Goal: Information Seeking & Learning: Learn about a topic

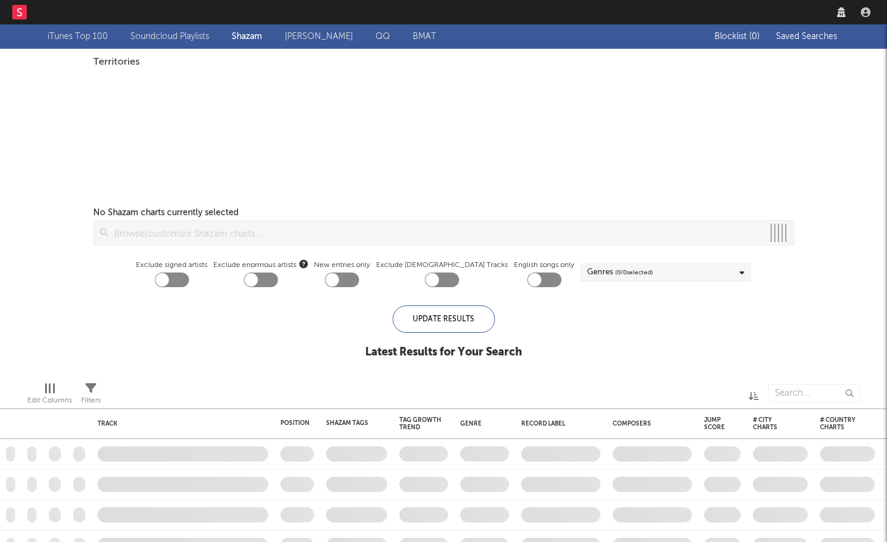
checkbox input "true"
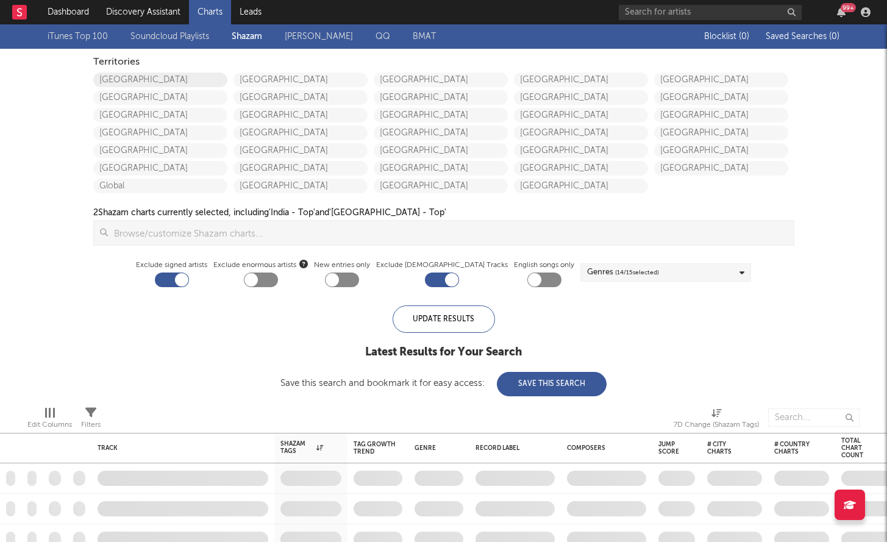
click at [148, 79] on link "United States" at bounding box center [160, 80] width 134 height 15
checkbox input "true"
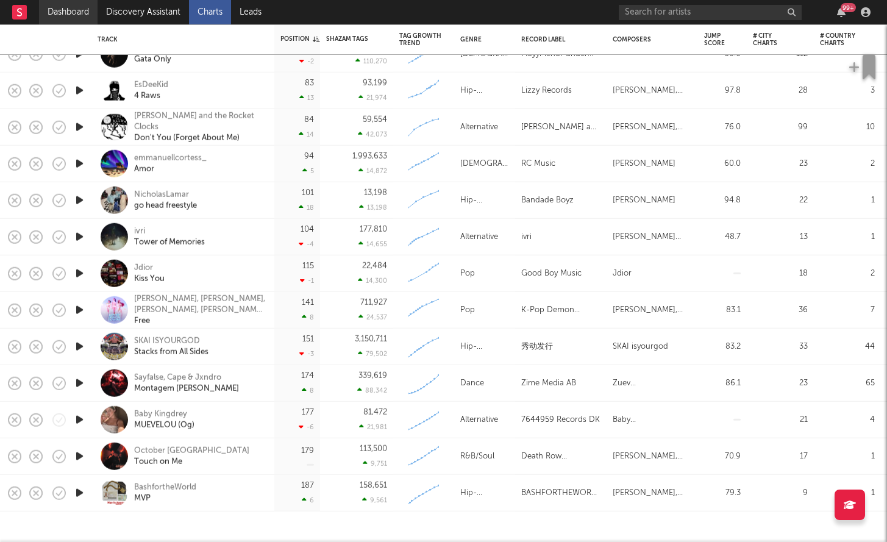
click at [69, 9] on link "Dashboard" at bounding box center [68, 12] width 59 height 24
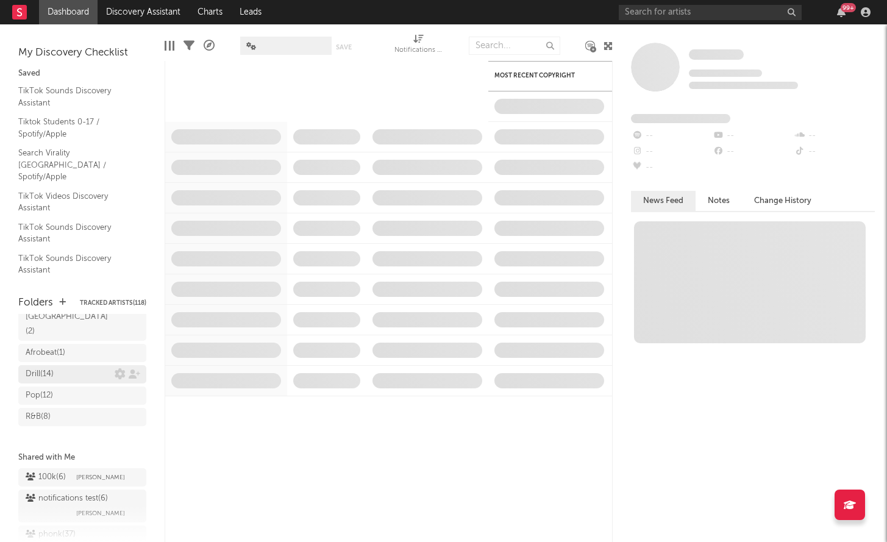
scroll to position [224, 0]
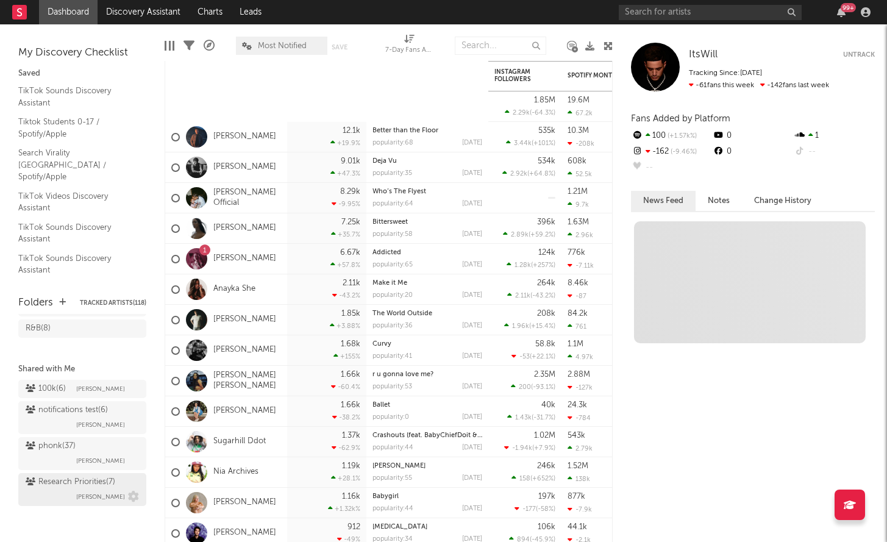
click at [87, 489] on span "Brendan Condron" at bounding box center [100, 496] width 49 height 15
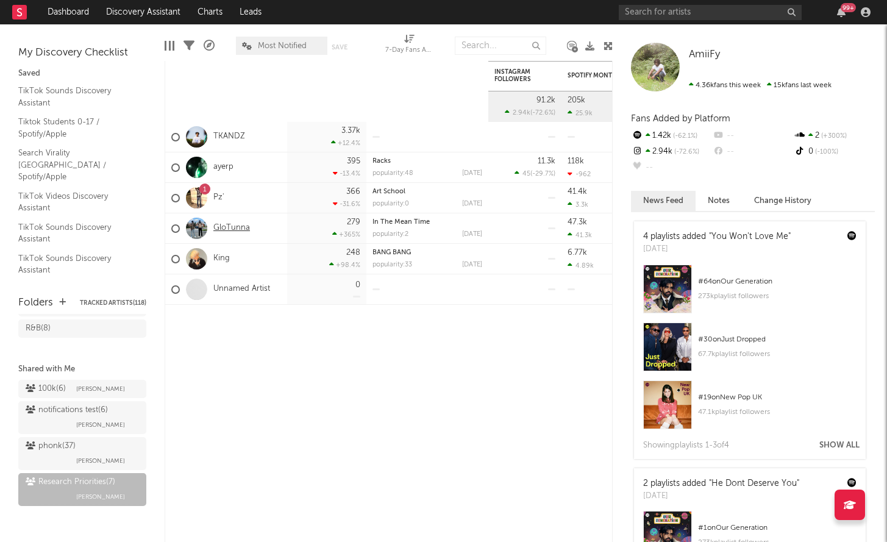
click at [233, 232] on link "GloTunna" at bounding box center [231, 228] width 37 height 10
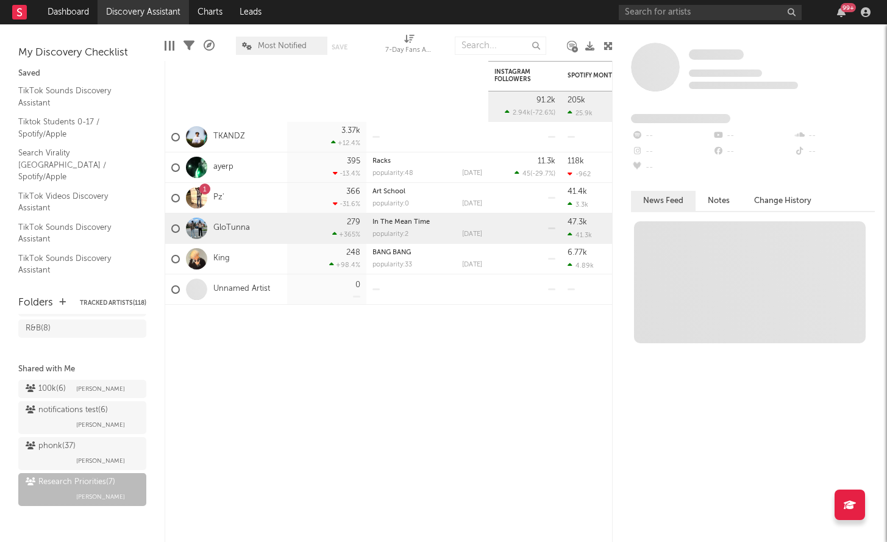
click at [141, 20] on link "Discovery Assistant" at bounding box center [143, 12] width 91 height 24
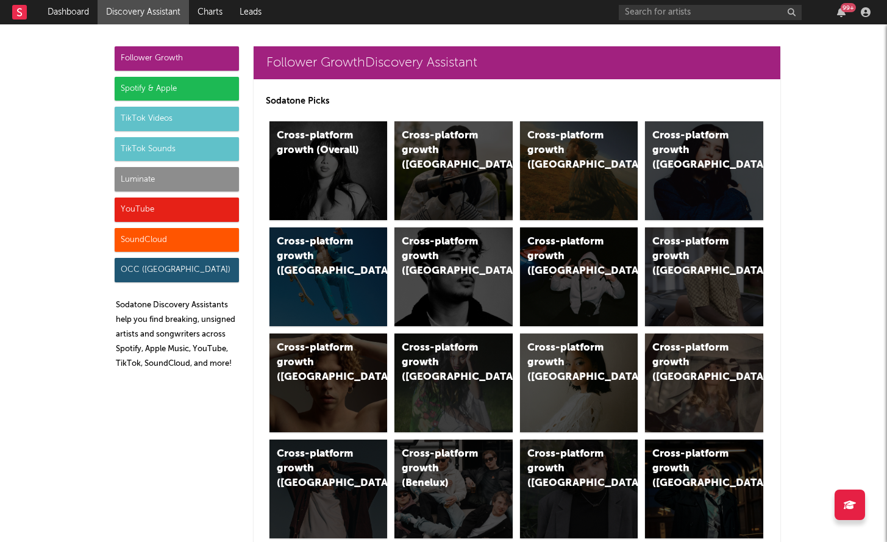
click at [183, 176] on div "Luminate" at bounding box center [177, 179] width 124 height 24
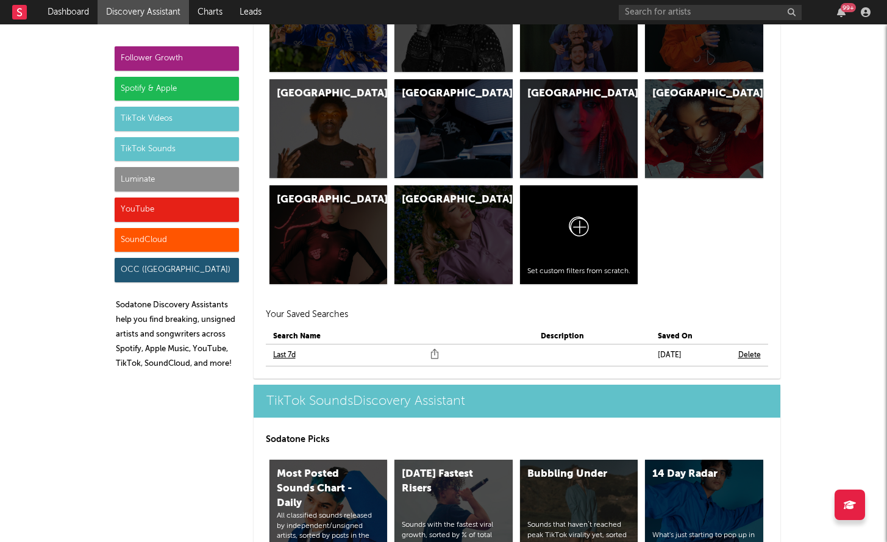
scroll to position [5558, 0]
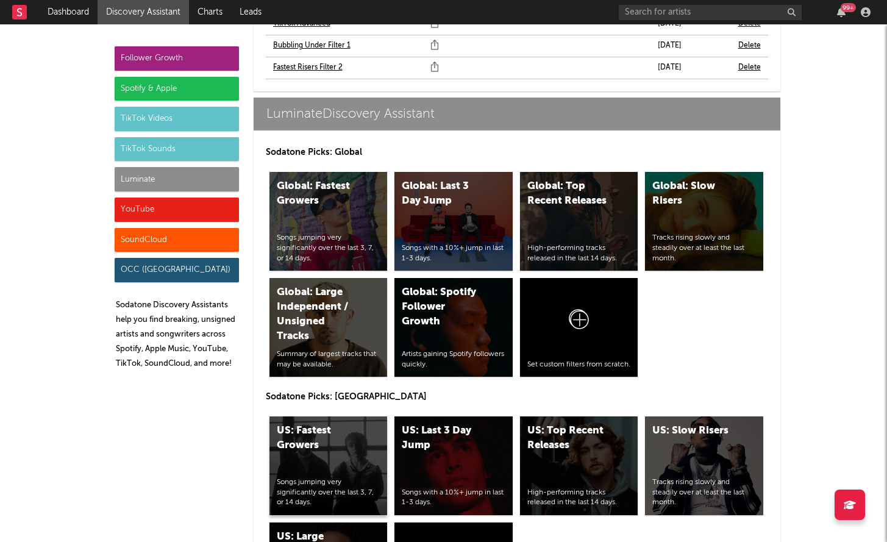
click at [343, 416] on div "US: Fastest Growers Songs jumping very significantly over the last 3, 7, or 14 …" at bounding box center [328, 465] width 118 height 99
click at [544, 416] on div "US: Top Recent Releases High-performing tracks released in the last 14 days." at bounding box center [579, 465] width 118 height 99
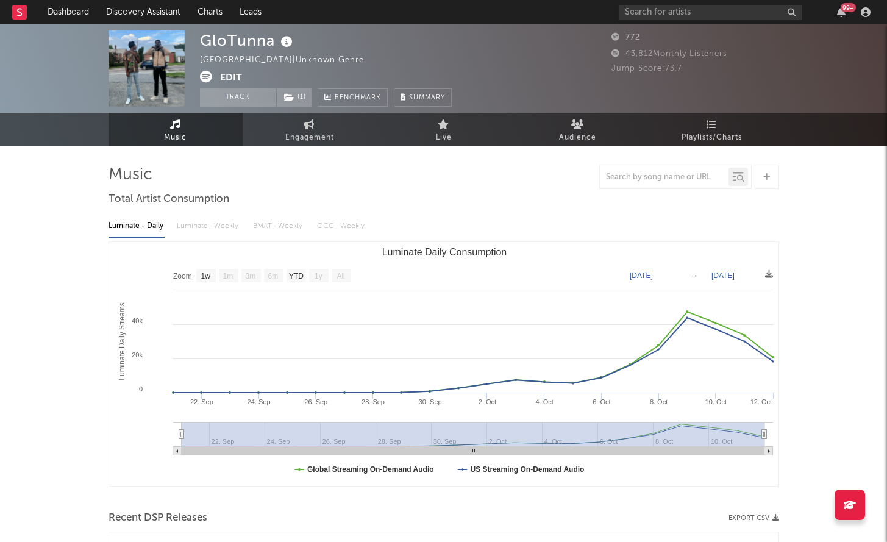
select select "1w"
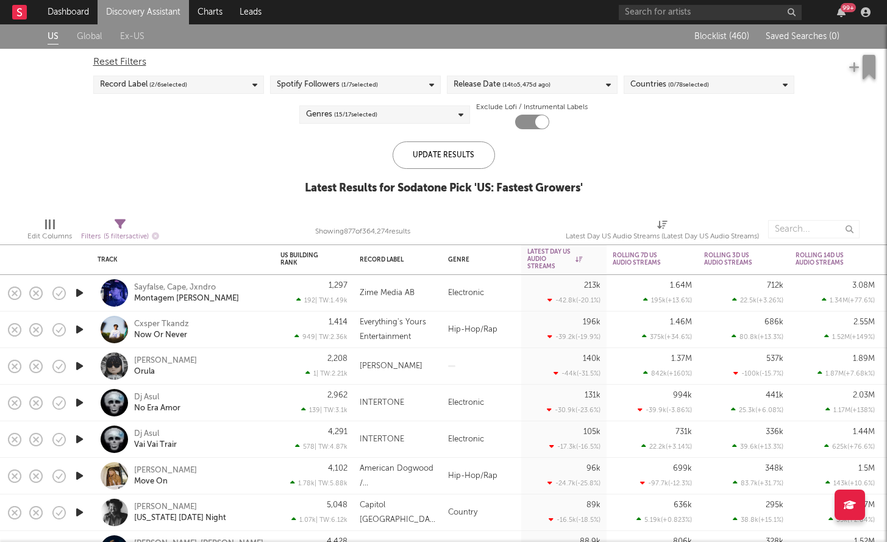
click at [517, 82] on span "( 14 to 5,475 d ago)" at bounding box center [526, 84] width 48 height 15
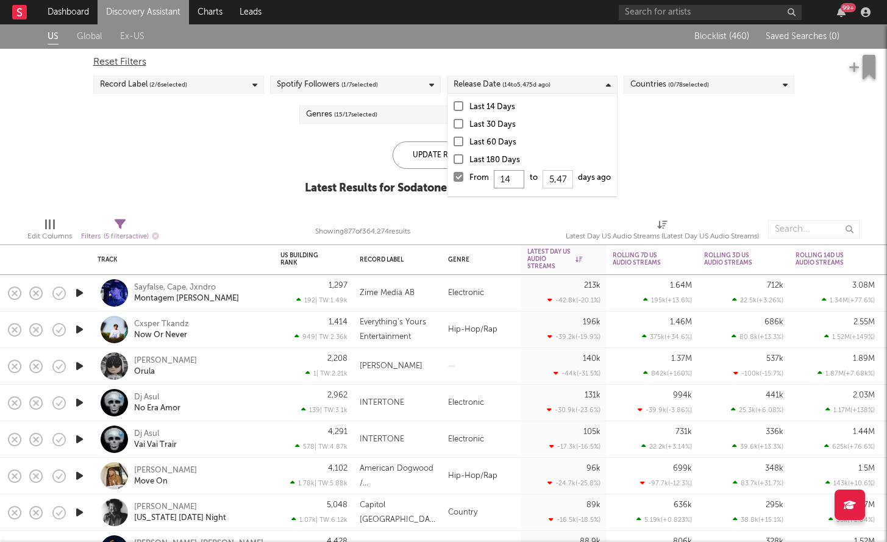
click at [520, 180] on input "14" at bounding box center [509, 179] width 30 height 18
type input "1"
type input "0"
click at [420, 145] on div "Update Results" at bounding box center [444, 154] width 102 height 27
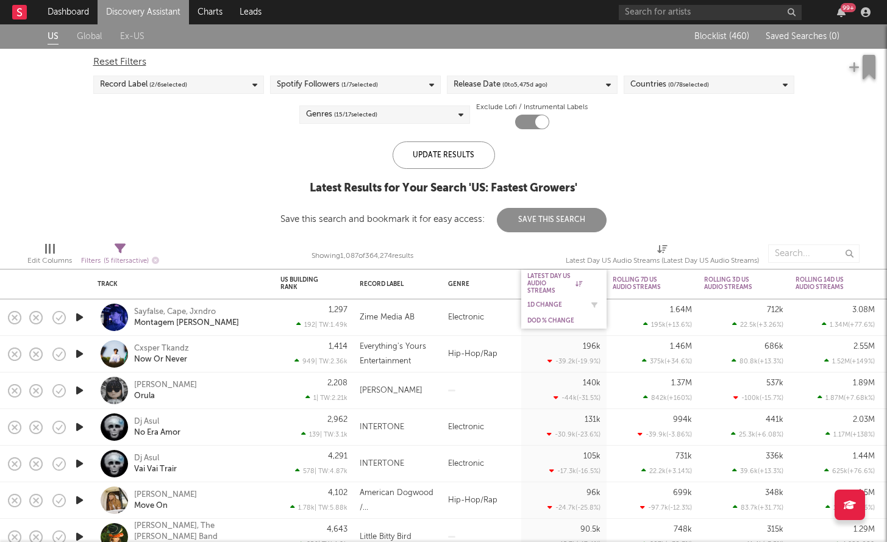
click at [545, 301] on div "1D Change" at bounding box center [554, 304] width 55 height 7
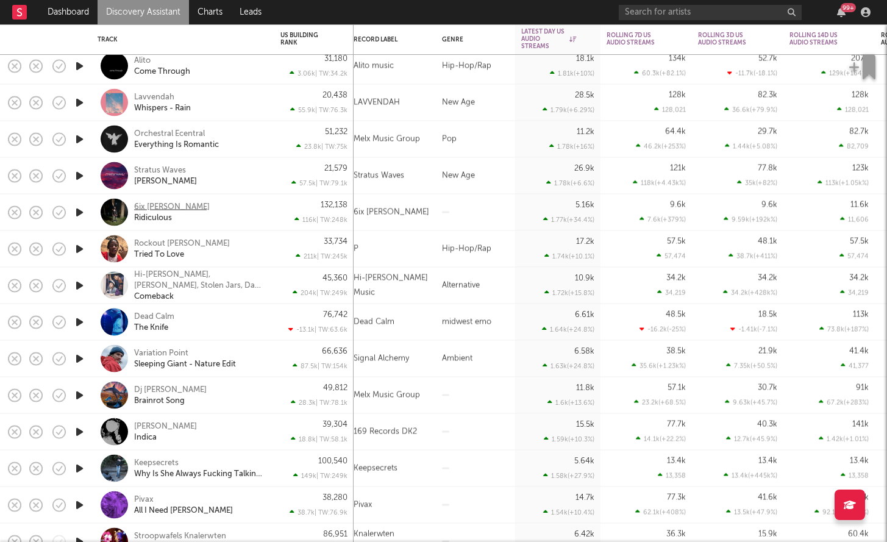
click at [167, 206] on div "6ix [PERSON_NAME]" at bounding box center [172, 206] width 76 height 11
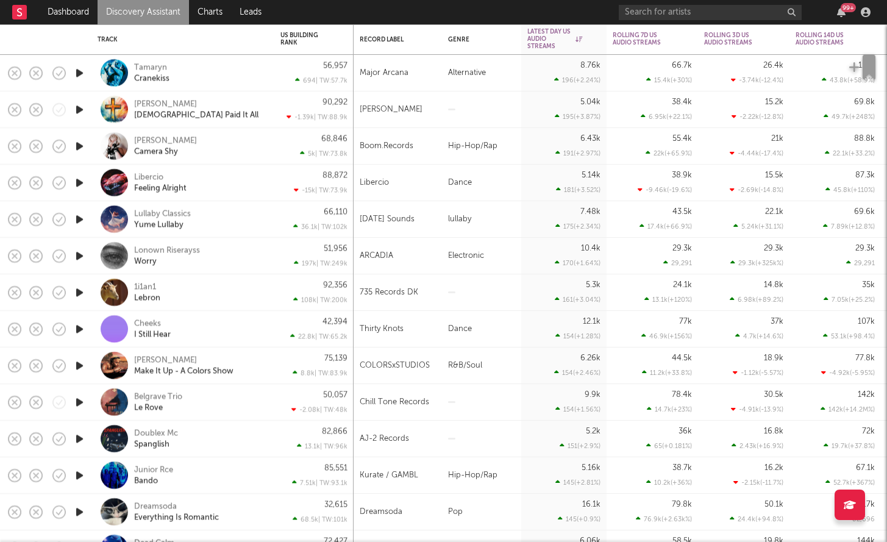
click at [78, 292] on icon "button" at bounding box center [79, 292] width 13 height 15
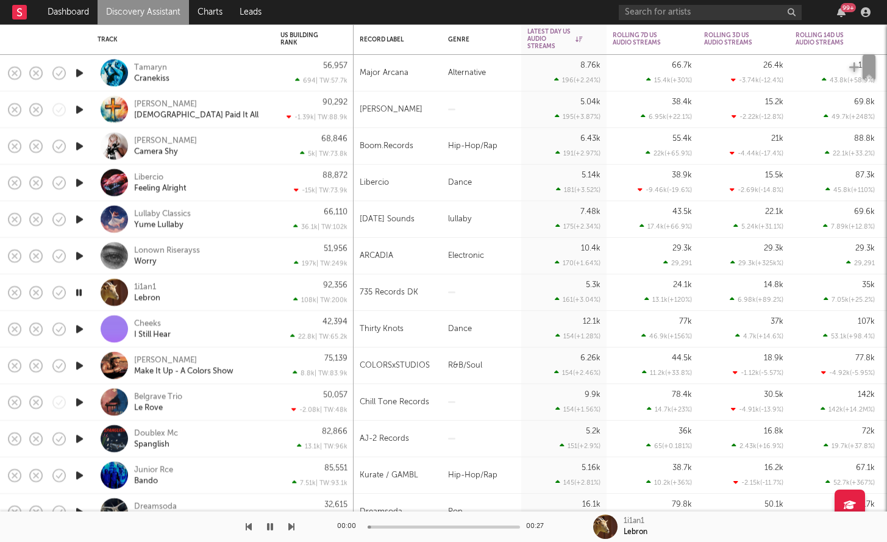
click at [78, 292] on icon "button" at bounding box center [79, 292] width 12 height 15
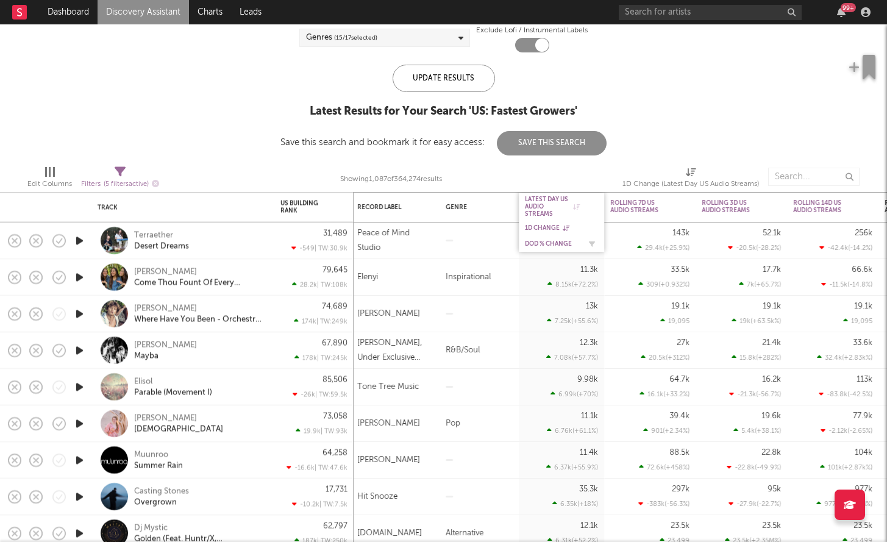
click at [546, 244] on div "DoD % Change" at bounding box center [552, 243] width 55 height 7
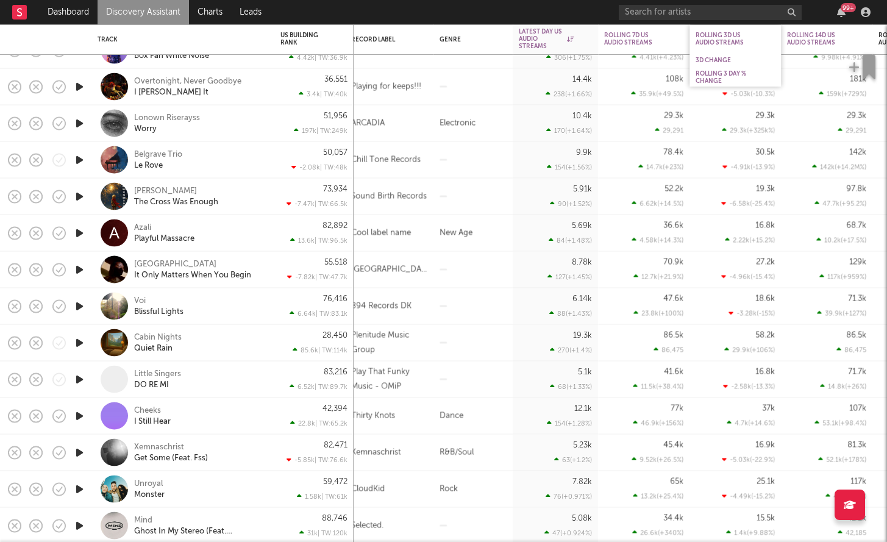
click at [711, 52] on div "3D Change" at bounding box center [734, 60] width 91 height 16
click at [711, 59] on div "3D Change" at bounding box center [725, 60] width 61 height 7
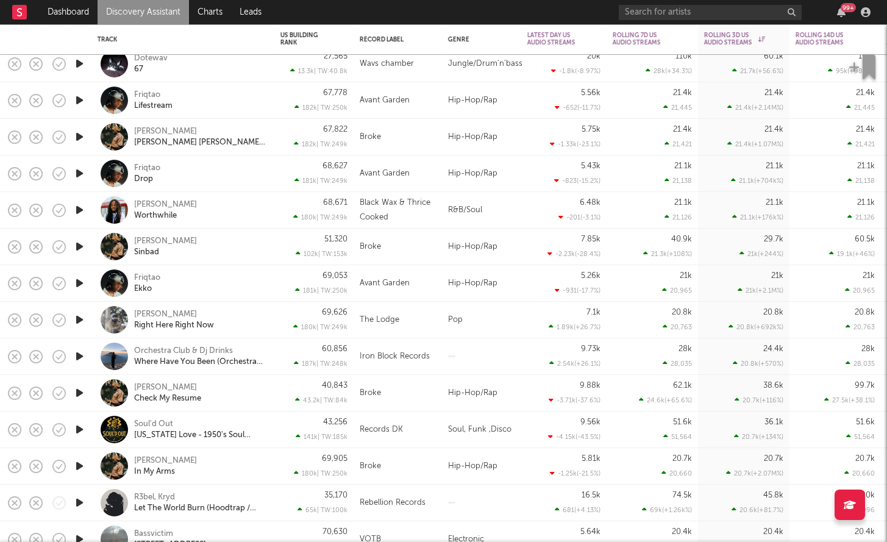
click at [74, 213] on icon "button" at bounding box center [79, 209] width 13 height 15
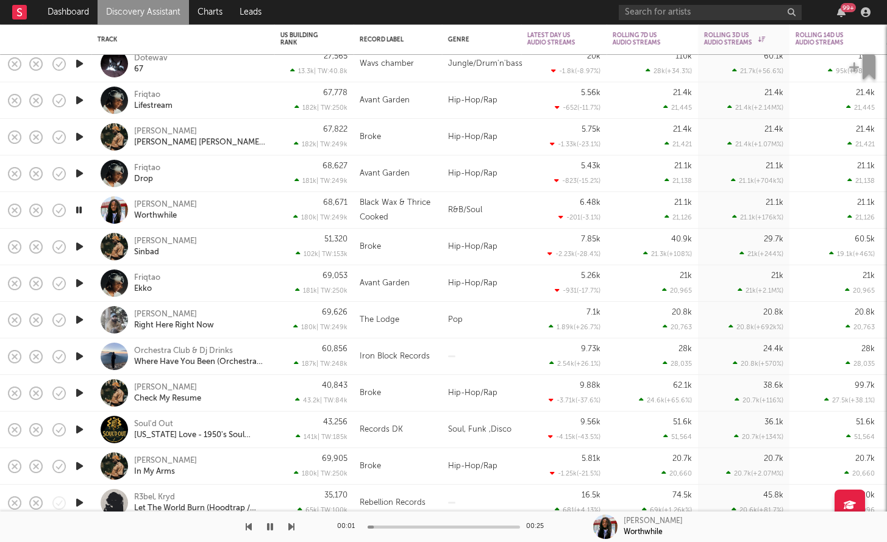
click at [74, 213] on icon "button" at bounding box center [79, 209] width 12 height 15
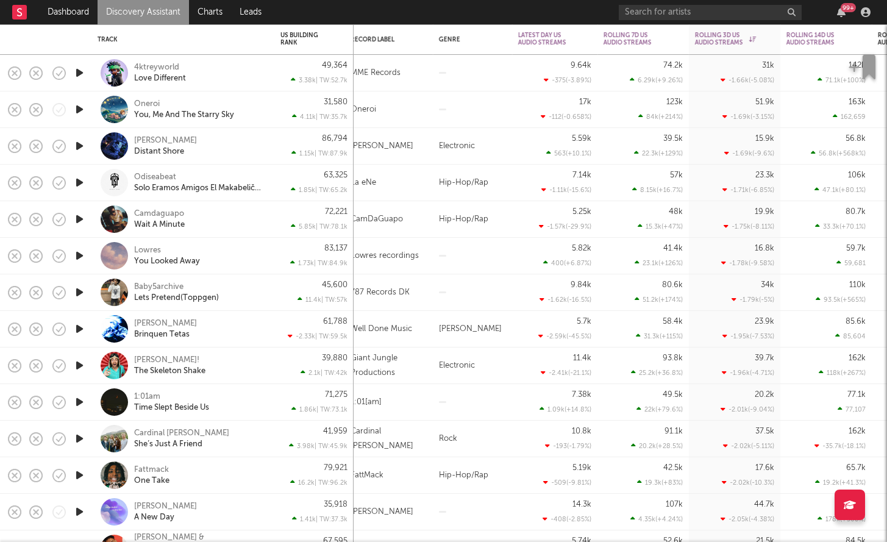
click at [76, 213] on icon "button" at bounding box center [79, 218] width 13 height 15
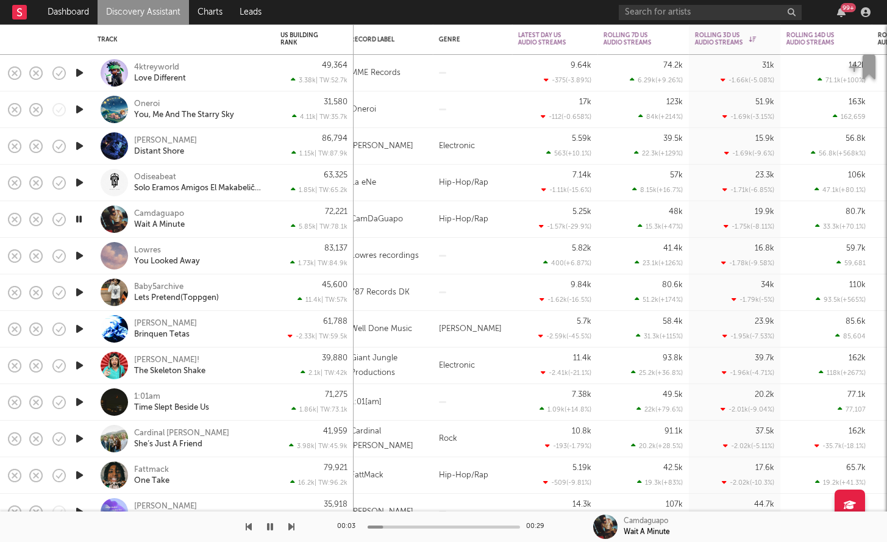
click at [78, 218] on icon "button" at bounding box center [79, 218] width 12 height 15
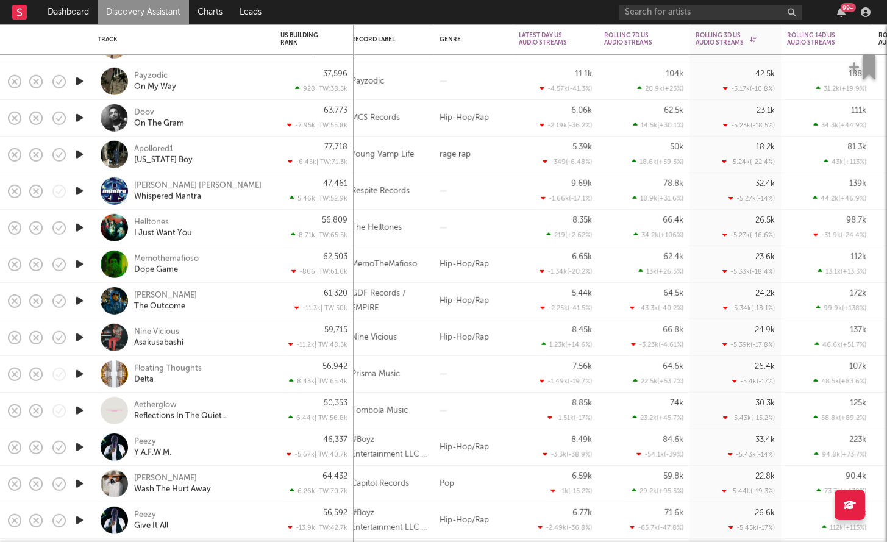
click at [82, 148] on icon "button" at bounding box center [79, 154] width 13 height 15
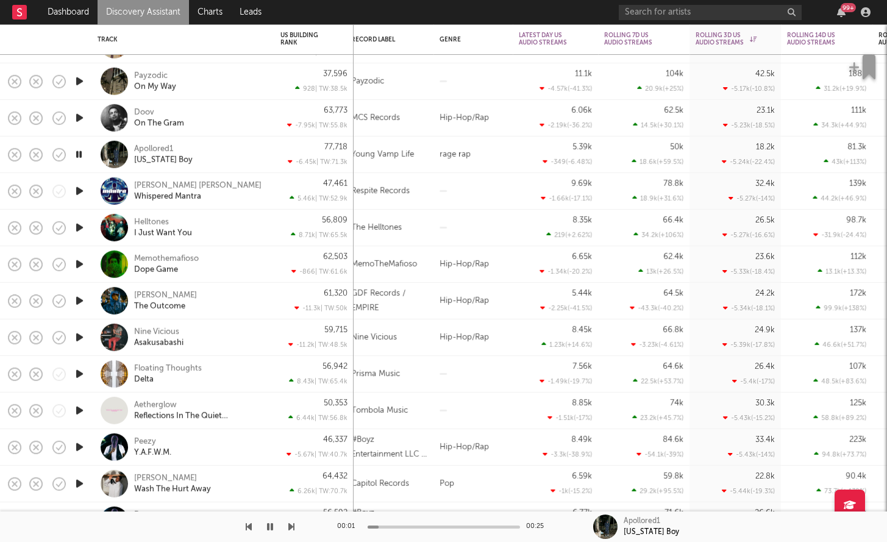
click at [82, 148] on icon "button" at bounding box center [79, 154] width 12 height 15
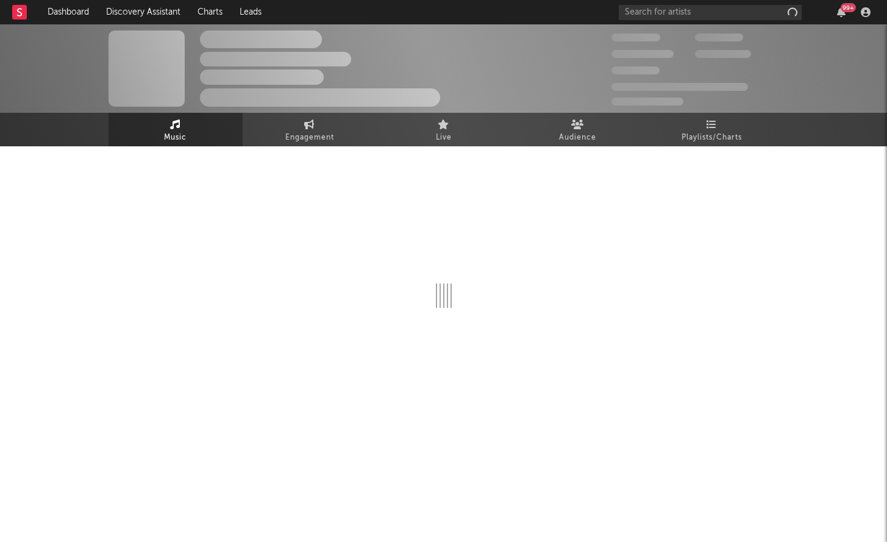
select select "1w"
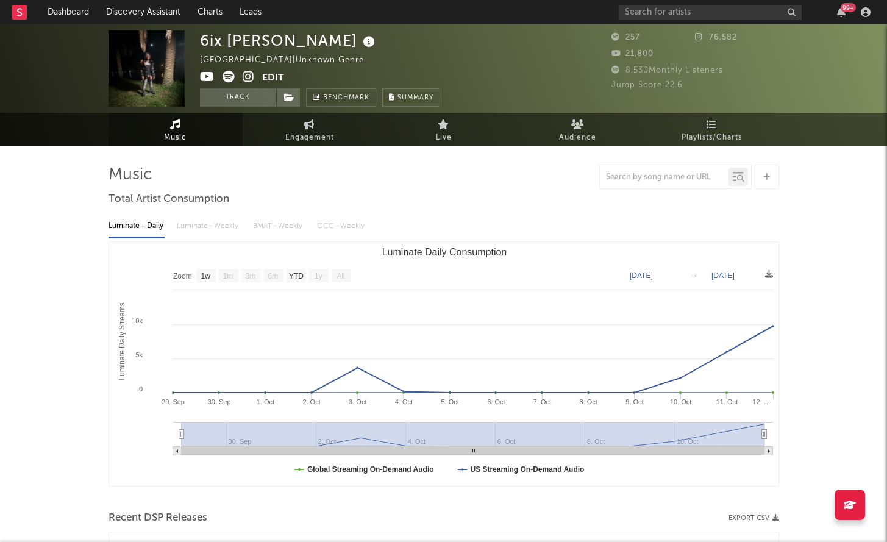
select select "1w"
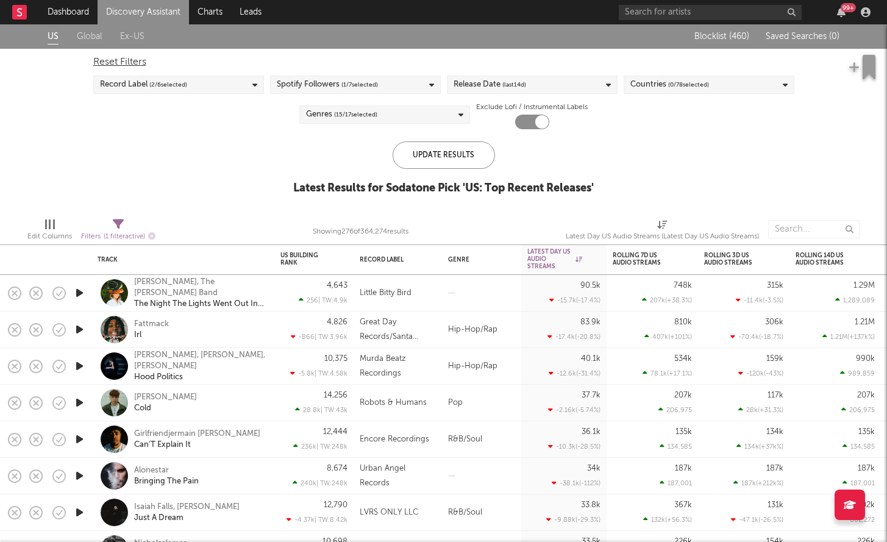
click at [493, 93] on div "Release Date (last 14 d)" at bounding box center [532, 85] width 171 height 18
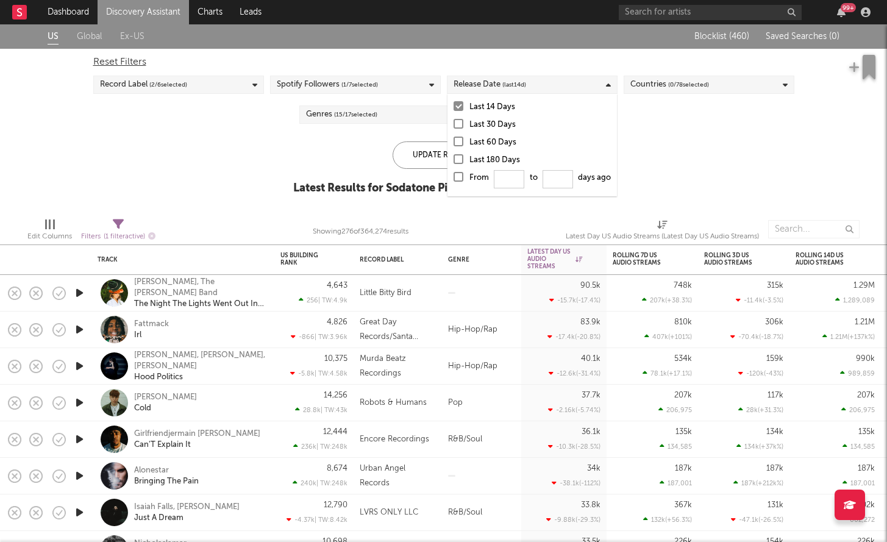
click at [465, 174] on label "From to days ago" at bounding box center [531, 181] width 157 height 20
click at [453, 174] on input "From to days ago" at bounding box center [453, 181] width 0 height 20
click at [503, 180] on input "From to days ago" at bounding box center [509, 179] width 30 height 18
type input "0"
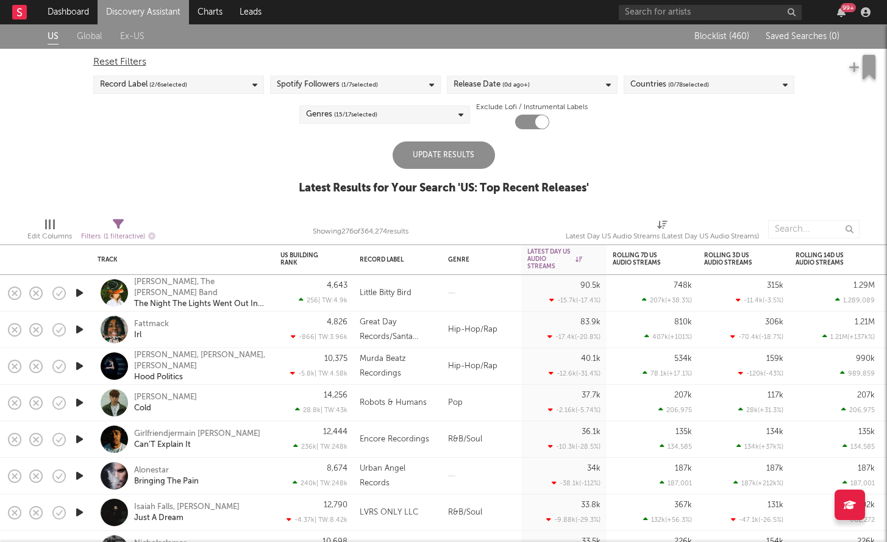
click at [421, 136] on div "US Global Ex-US Blocklist ( 460 ) Saved Searches ( 0 ) Reset Filters Record Lab…" at bounding box center [443, 115] width 887 height 183
click at [421, 181] on div "Latest Results for Your Search ' US: Top Recent Releases '" at bounding box center [444, 188] width 290 height 15
click at [422, 165] on div "Update Results" at bounding box center [444, 154] width 102 height 27
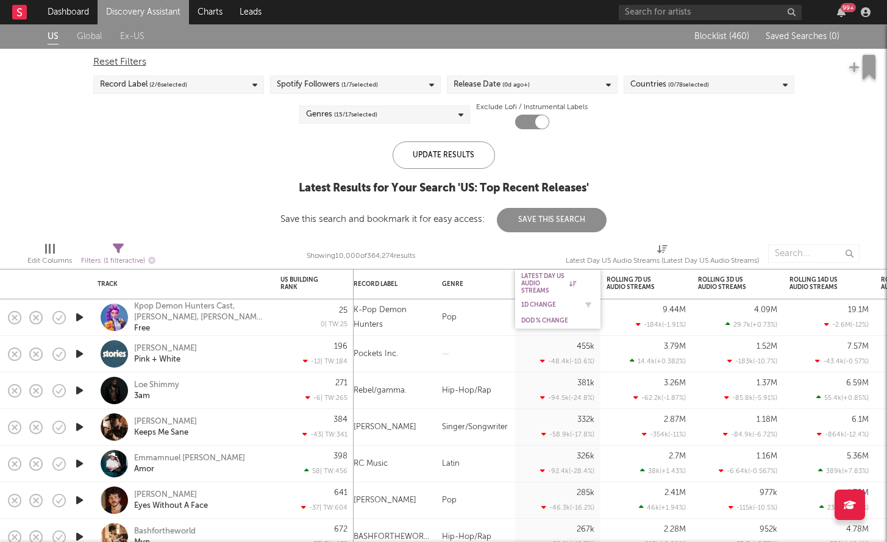
click at [535, 300] on div "1D Change" at bounding box center [557, 305] width 73 height 12
click at [535, 302] on div "1D Change" at bounding box center [548, 304] width 55 height 7
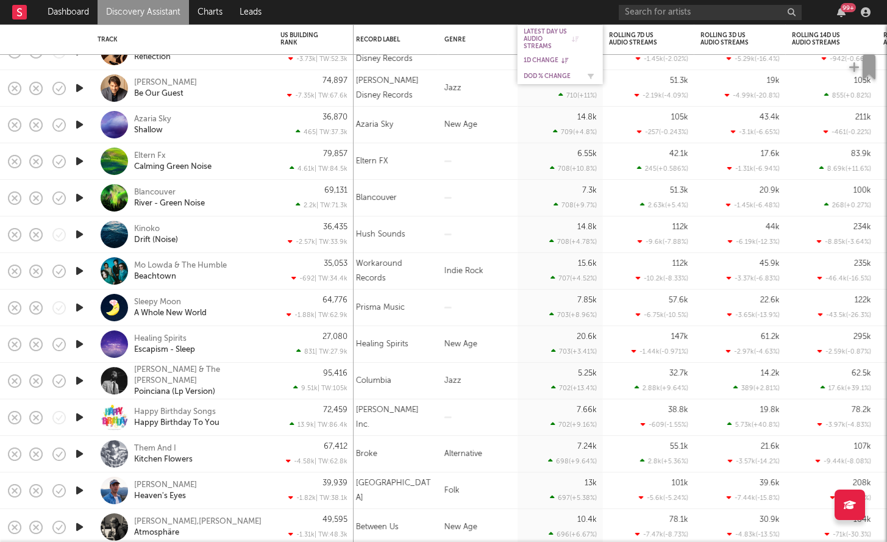
click at [545, 79] on div "DoD % Change" at bounding box center [551, 76] width 55 height 7
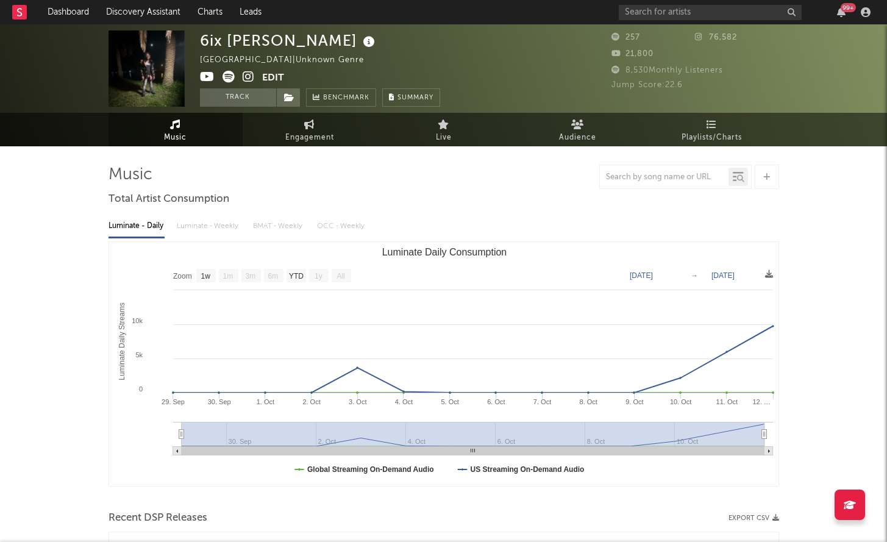
select select "1w"
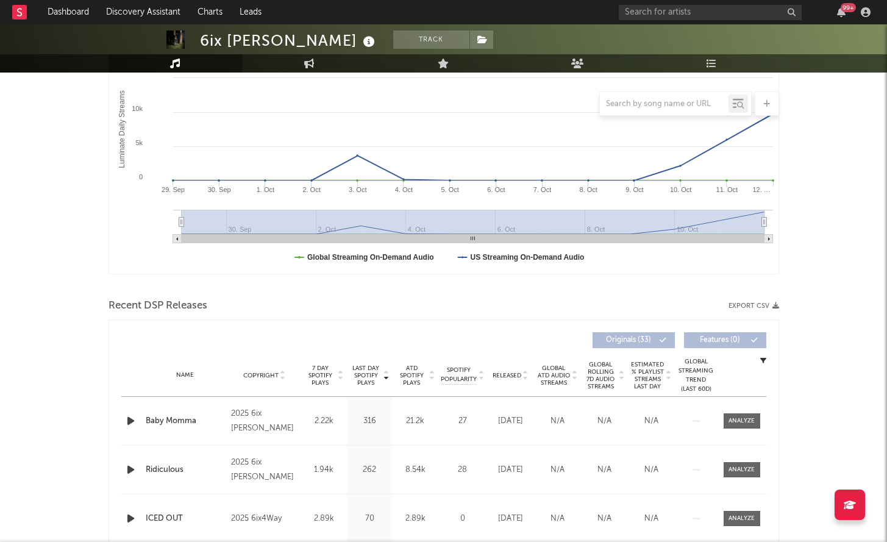
scroll to position [336, 0]
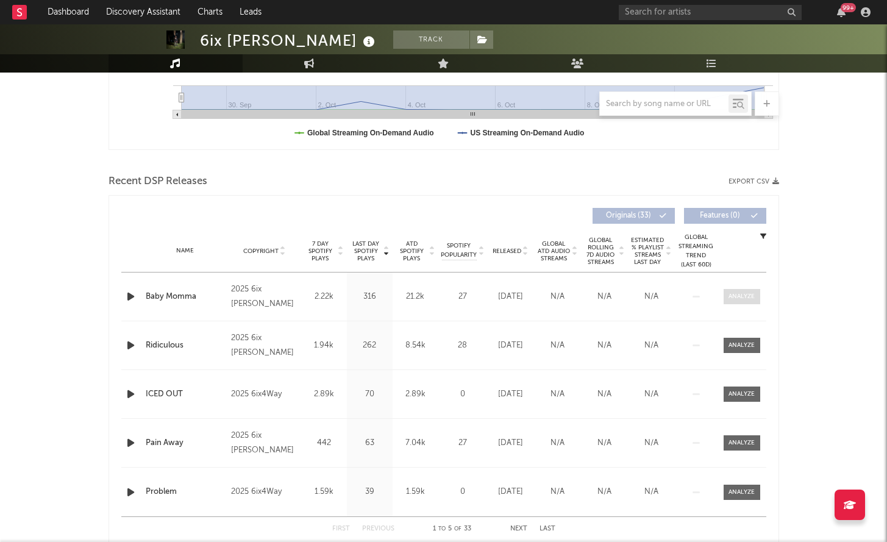
click at [735, 298] on div at bounding box center [741, 296] width 26 height 9
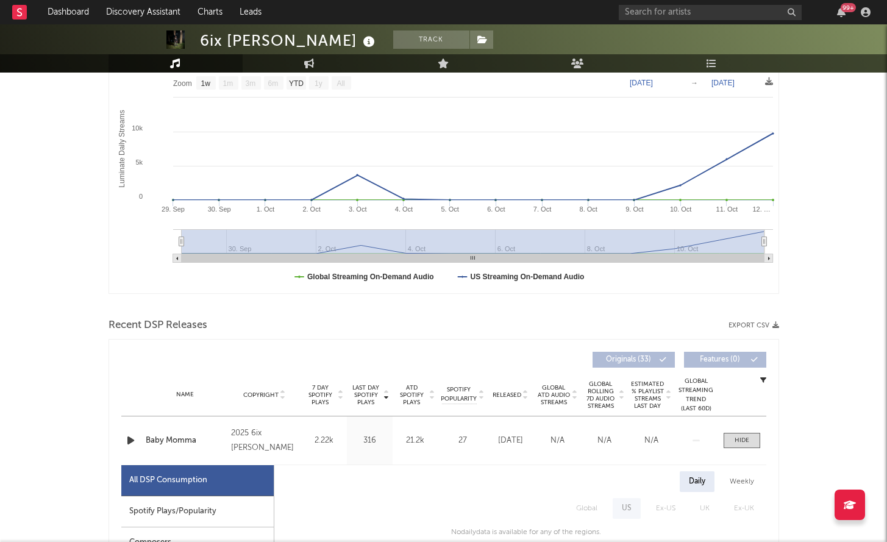
scroll to position [0, 0]
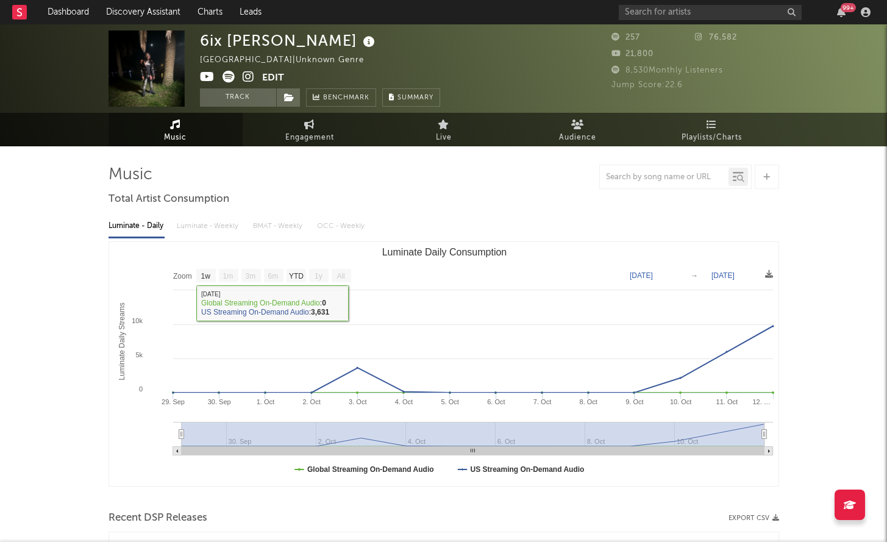
click at [246, 75] on icon at bounding box center [249, 77] width 12 height 12
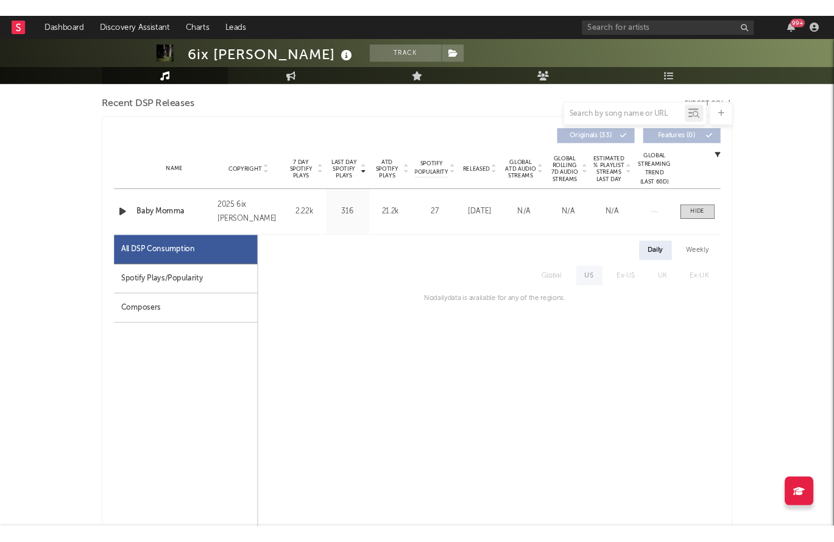
scroll to position [227, 0]
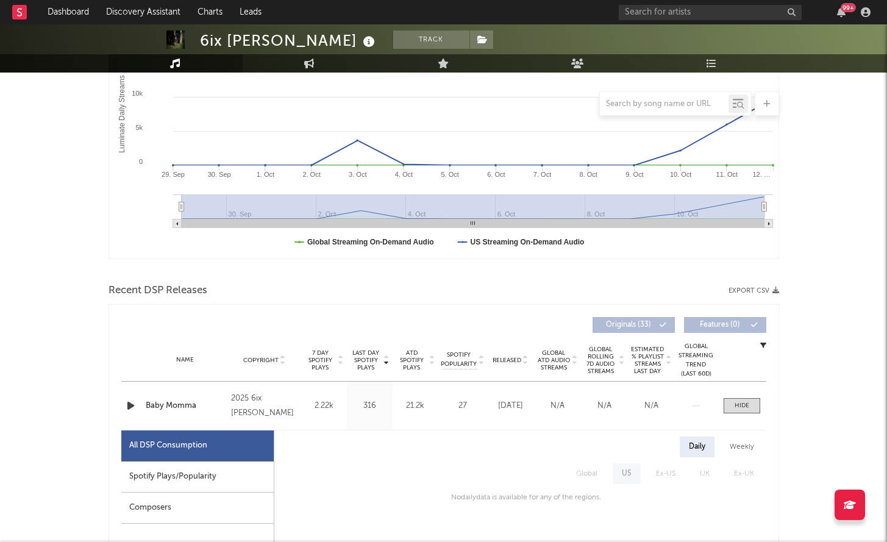
click at [140, 401] on div at bounding box center [131, 405] width 21 height 15
click at [134, 402] on icon "button" at bounding box center [130, 405] width 13 height 15
click at [132, 403] on icon "button" at bounding box center [130, 405] width 12 height 15
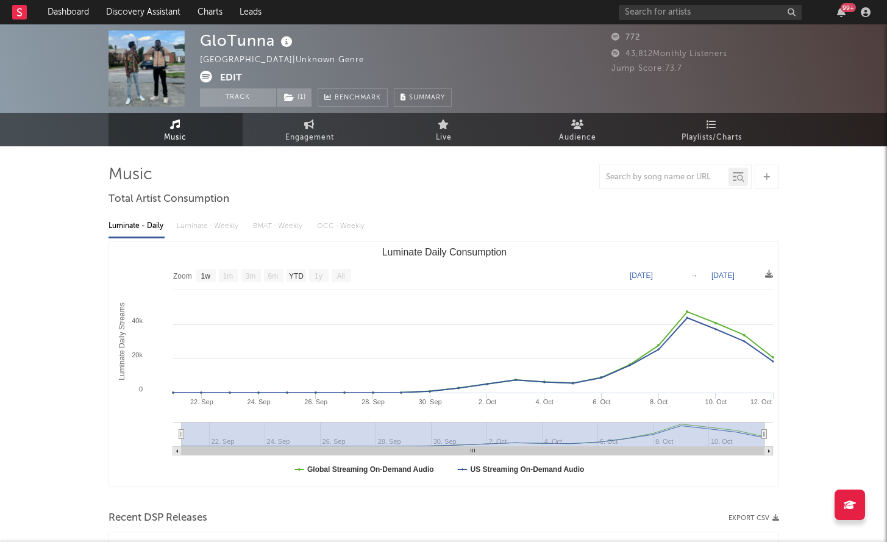
select select "1w"
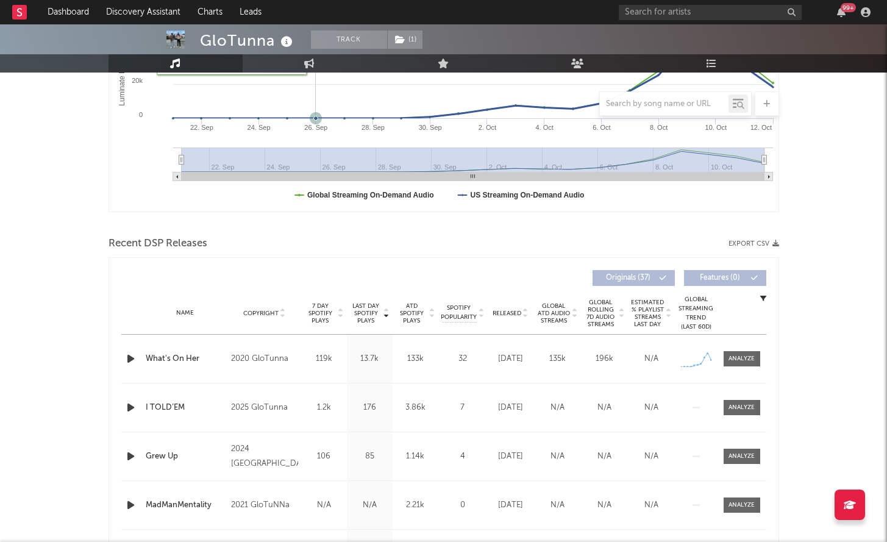
scroll to position [297, 0]
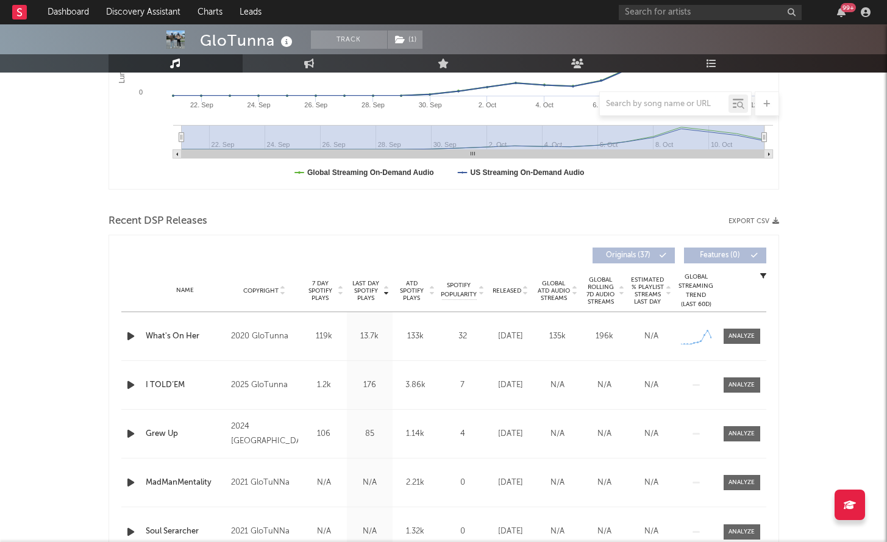
click at [124, 385] on icon "button" at bounding box center [130, 384] width 13 height 15
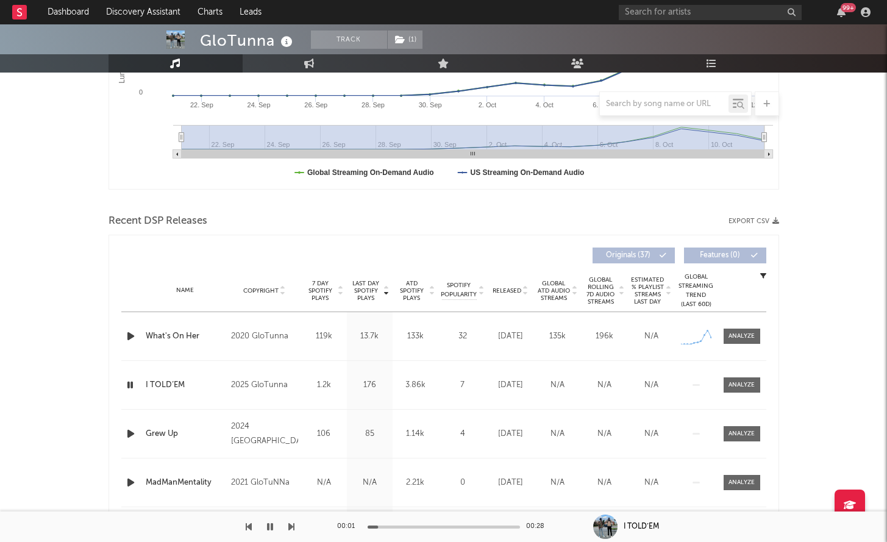
click at [127, 341] on icon "button" at bounding box center [130, 336] width 13 height 15
click at [746, 339] on div at bounding box center [741, 336] width 26 height 9
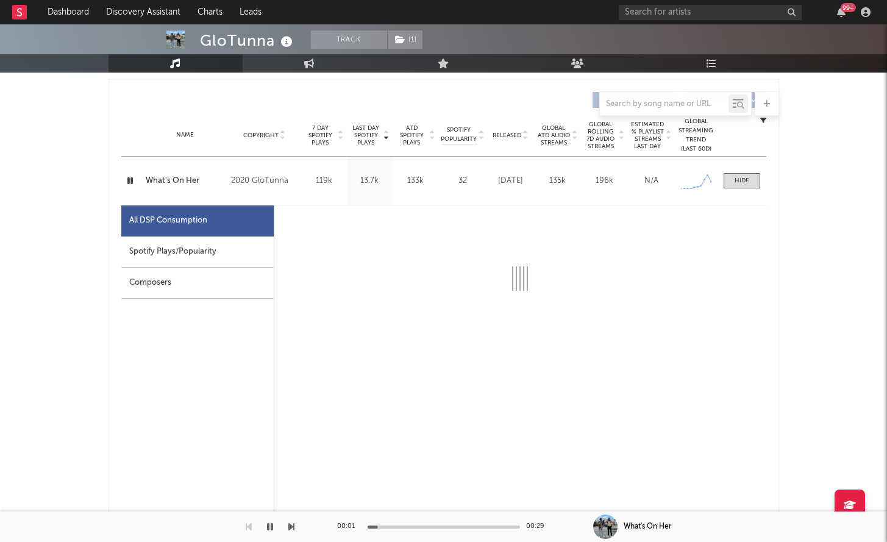
select select "1w"
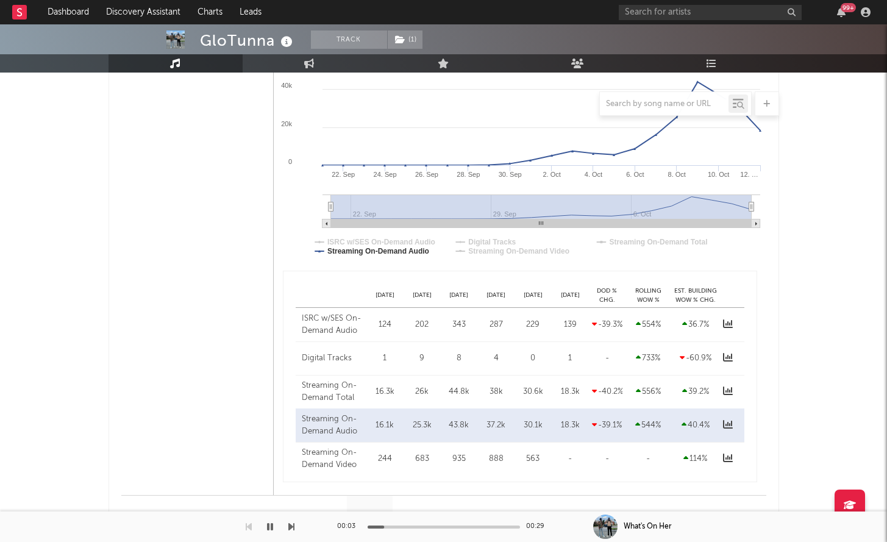
scroll to position [744, 0]
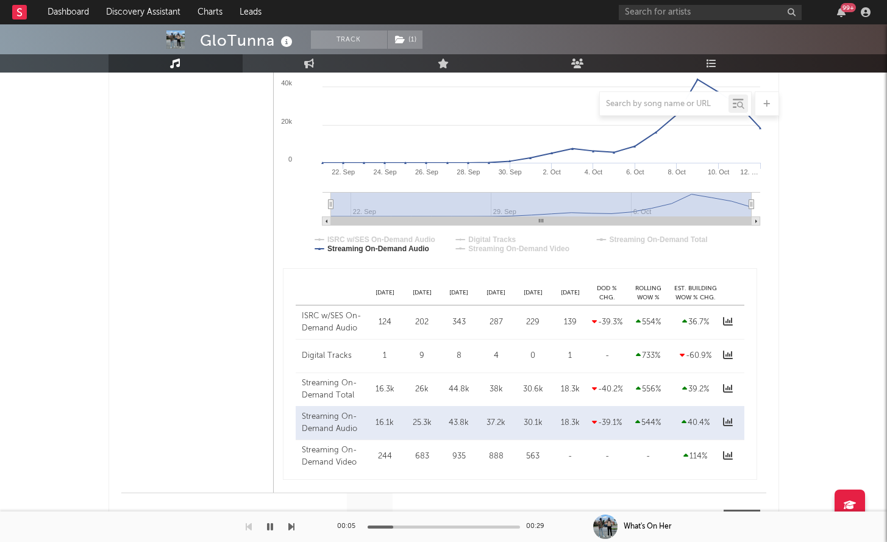
click at [271, 528] on icon "button" at bounding box center [270, 527] width 6 height 10
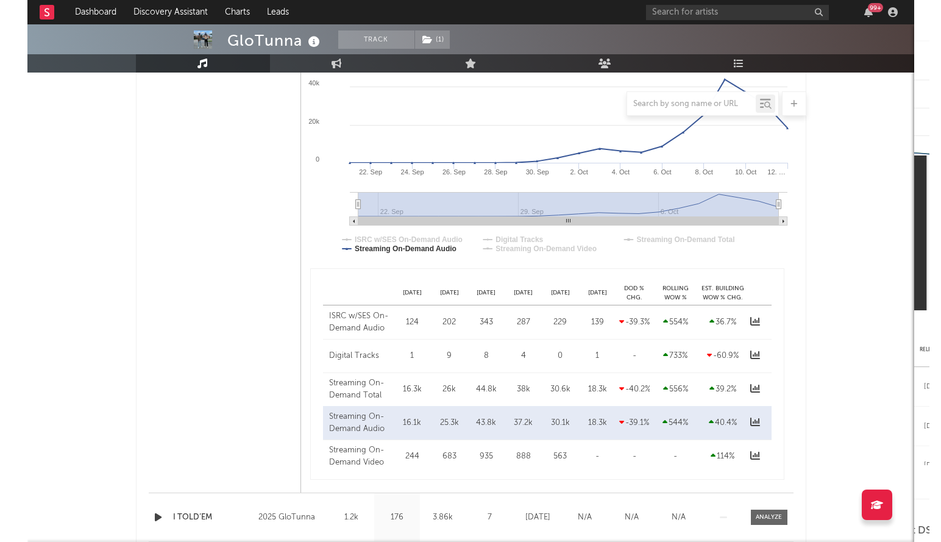
scroll to position [0, 0]
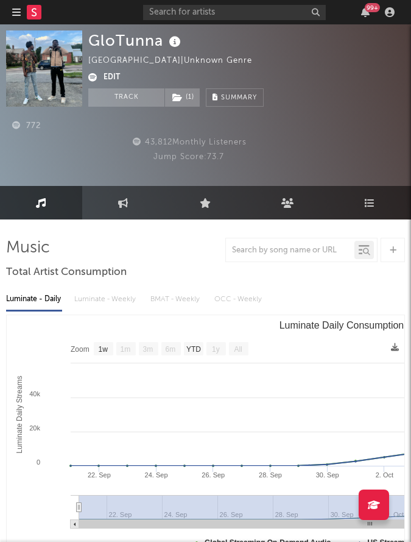
select select "Zoom"
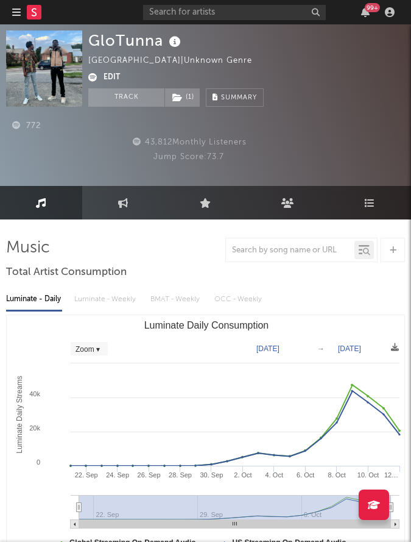
click at [13, 17] on icon "button" at bounding box center [16, 12] width 9 height 10
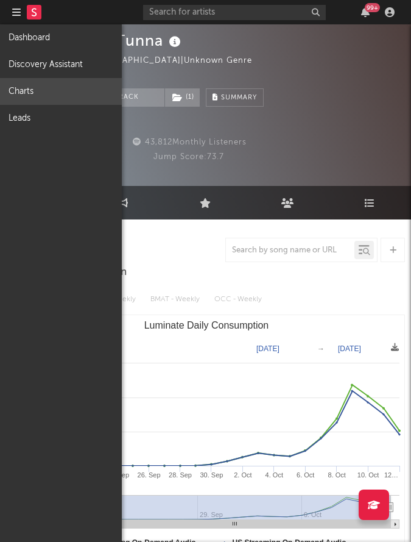
click at [27, 90] on link "Charts" at bounding box center [61, 91] width 122 height 27
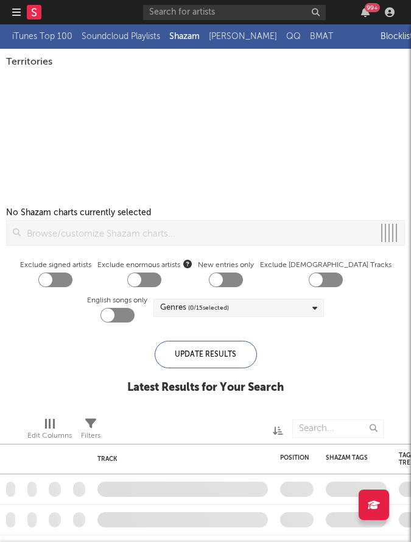
checkbox input "true"
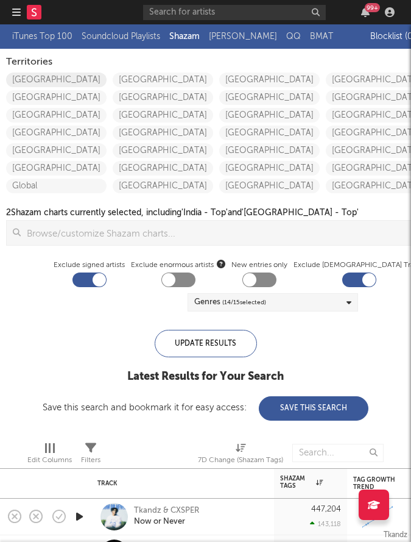
click at [57, 81] on link "[GEOGRAPHIC_DATA]" at bounding box center [56, 80] width 101 height 15
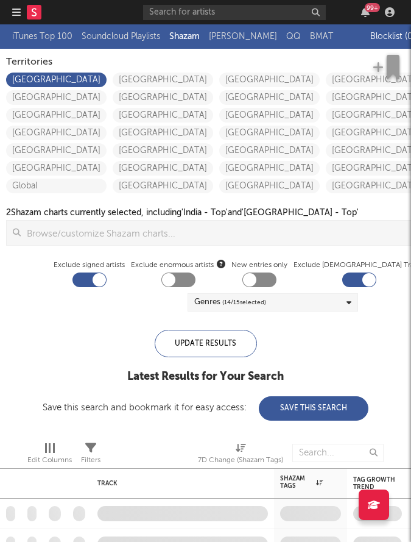
checkbox input "true"
